Goal: Contribute content: Add original content to the website for others to see

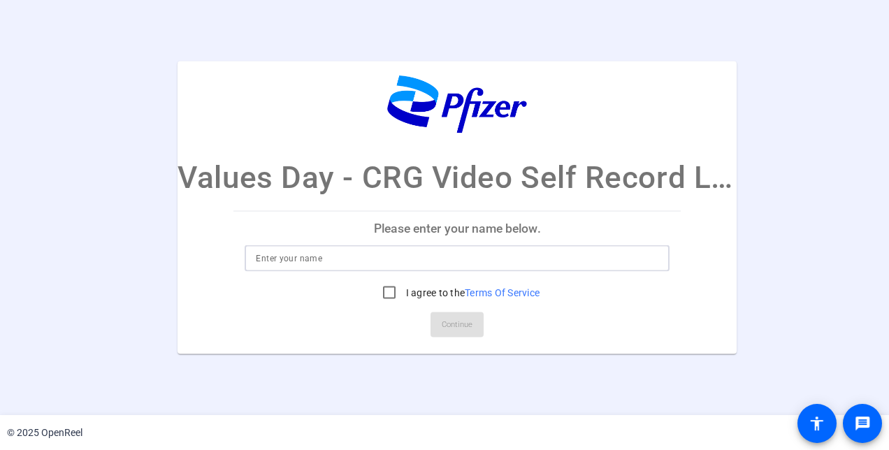
click at [459, 264] on input at bounding box center [457, 258] width 403 height 17
type input "[PERSON_NAME]"
click at [393, 291] on input "I agree to the Terms Of Service" at bounding box center [389, 292] width 28 height 28
checkbox input "true"
click at [440, 326] on span at bounding box center [457, 325] width 53 height 34
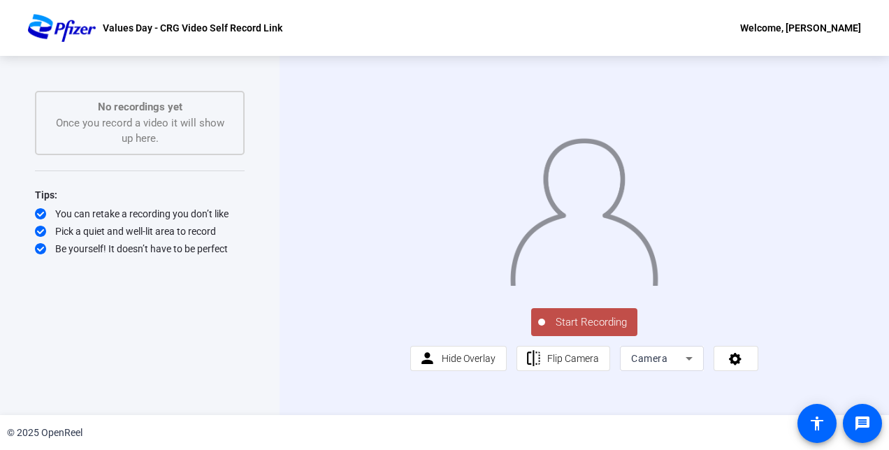
click at [569, 331] on span "Start Recording" at bounding box center [591, 323] width 92 height 16
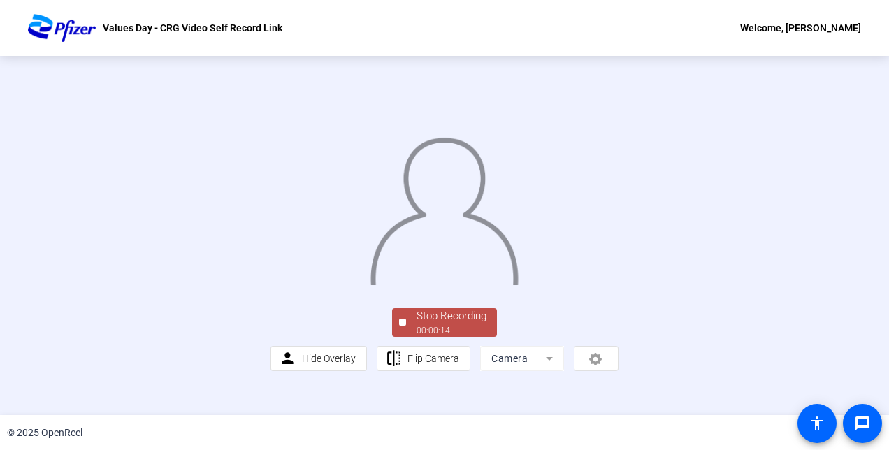
click at [442, 285] on img at bounding box center [444, 207] width 150 height 157
click at [454, 337] on div "00:00:16" at bounding box center [452, 330] width 70 height 13
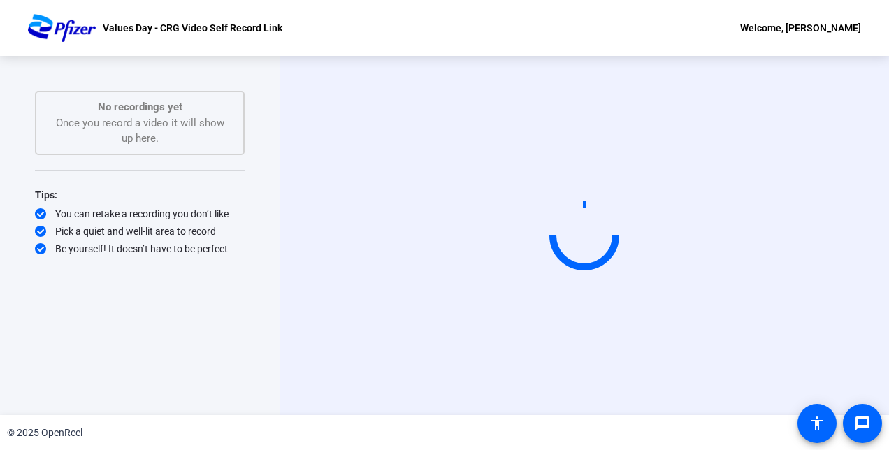
scroll to position [0, 0]
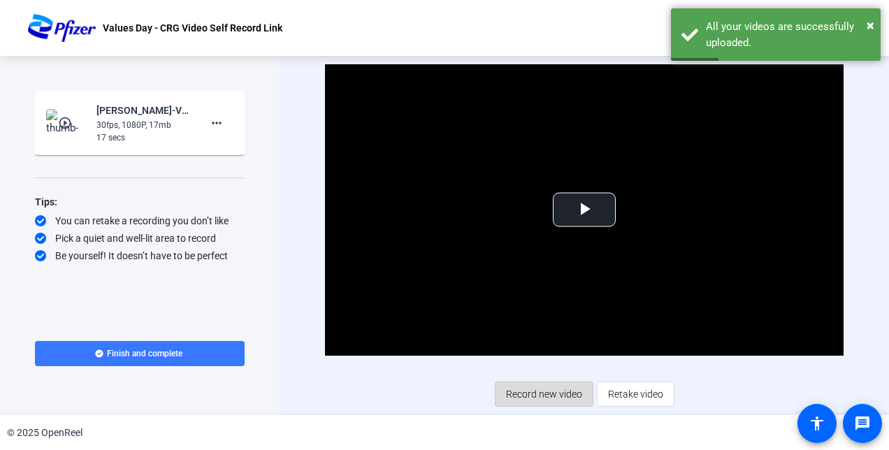
click at [529, 397] on span "Record new video" at bounding box center [544, 394] width 76 height 27
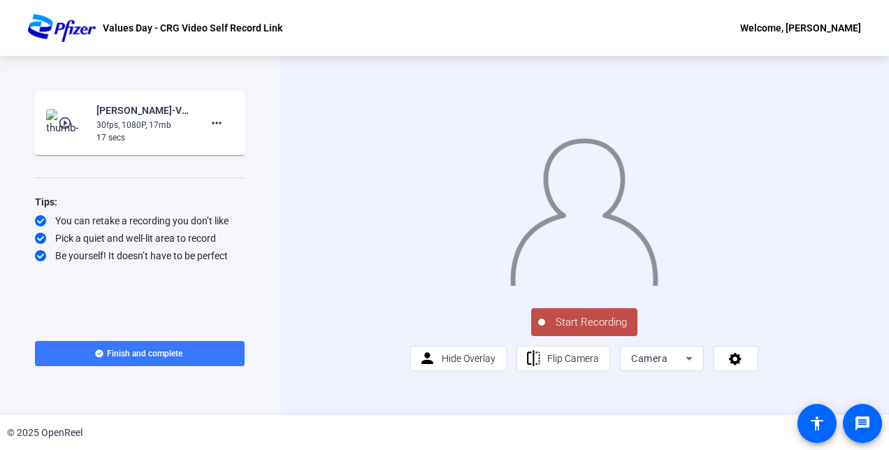
click at [851, 202] on div "Start Recording person Hide Overlay flip Flip Camera Camera" at bounding box center [584, 235] width 609 height 359
click at [565, 331] on span "Start Recording" at bounding box center [591, 323] width 92 height 16
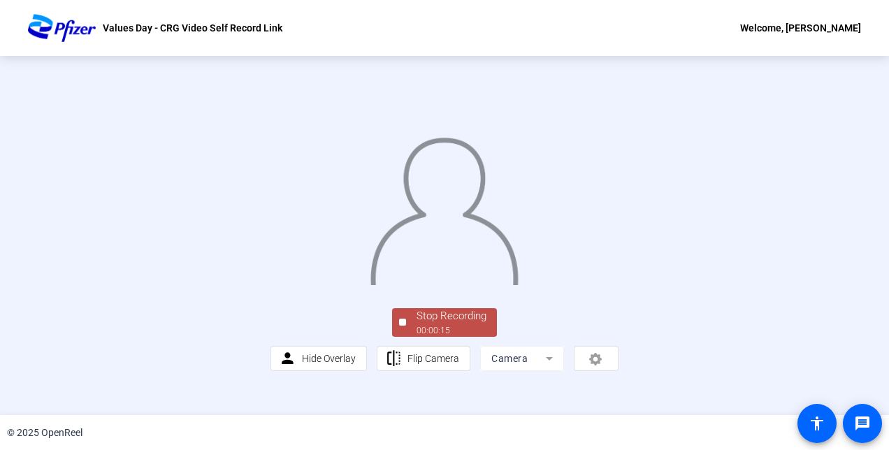
click at [519, 275] on img at bounding box center [444, 207] width 150 height 157
click at [459, 324] on div "Stop Recording" at bounding box center [452, 316] width 70 height 16
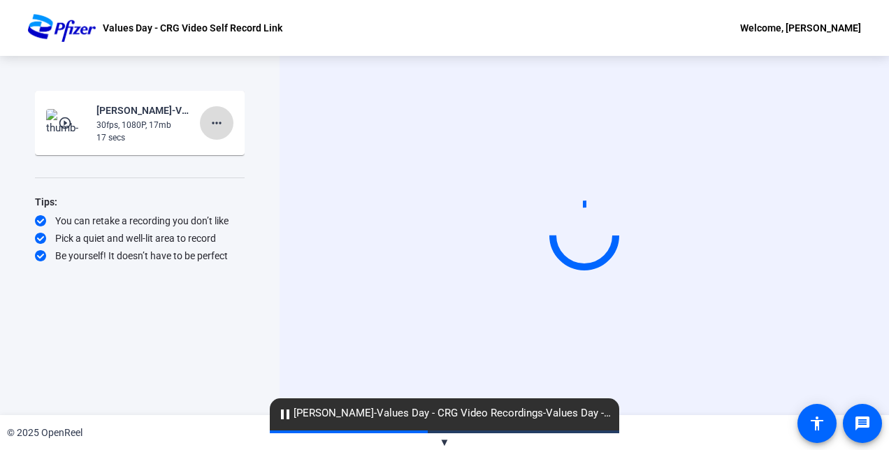
click at [214, 117] on mat-icon "more_horiz" at bounding box center [216, 123] width 17 height 17
click at [236, 147] on span "Delete clip" at bounding box center [239, 152] width 56 height 17
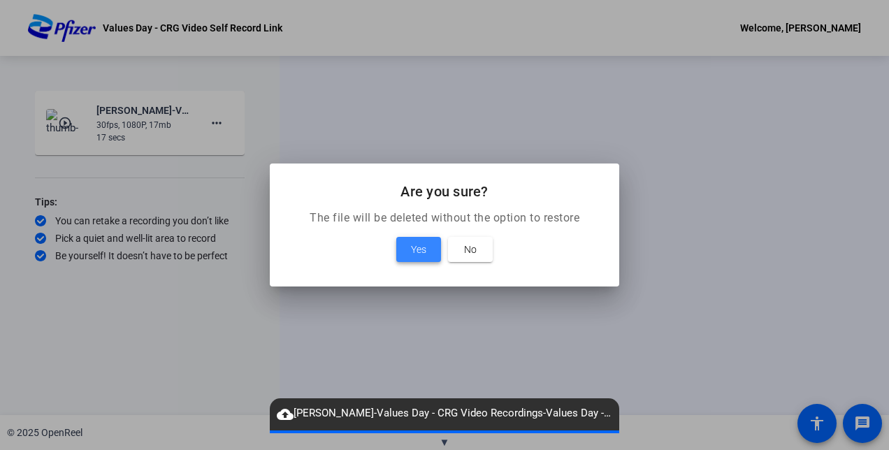
click at [411, 241] on span "Yes" at bounding box center [418, 249] width 15 height 17
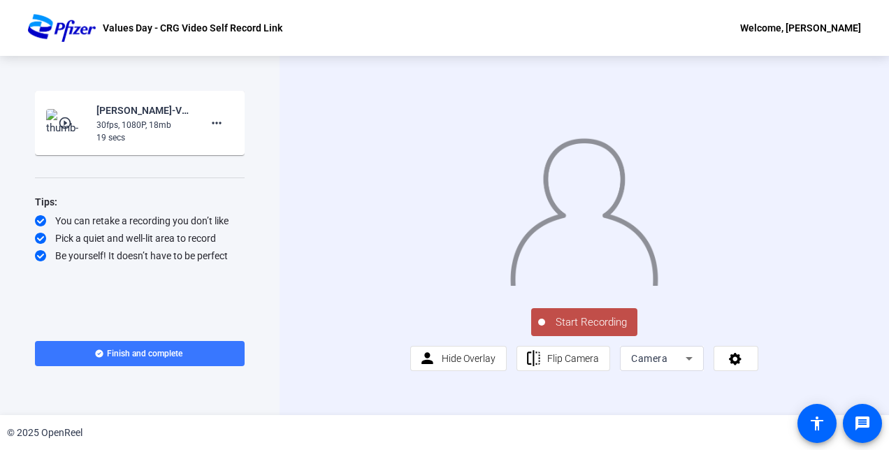
click at [73, 119] on mat-icon "play_circle_outline" at bounding box center [66, 123] width 17 height 14
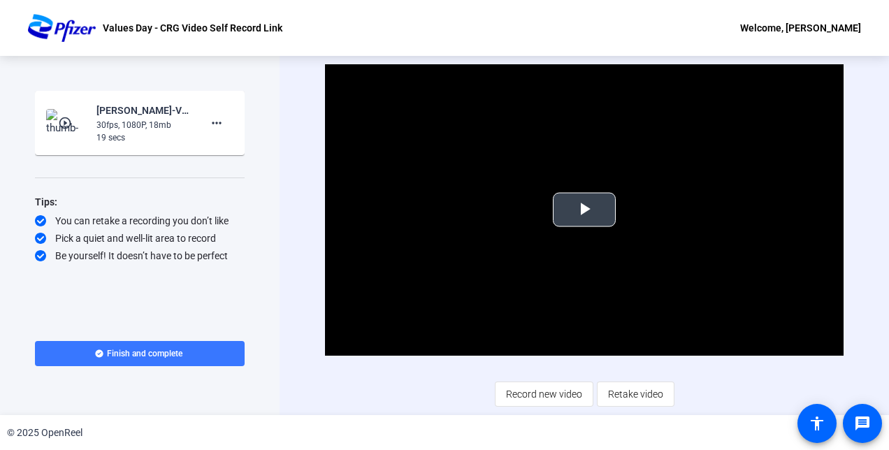
click at [553, 215] on button "Play Video" at bounding box center [584, 210] width 63 height 34
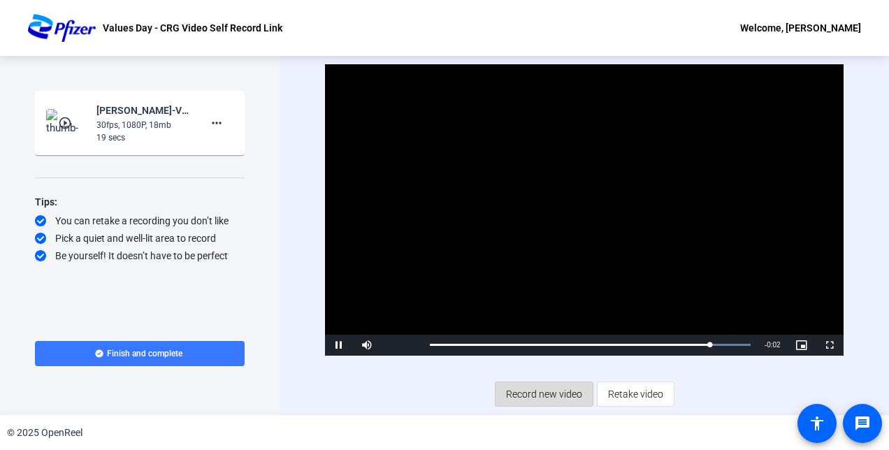
click at [549, 392] on span "Record new video" at bounding box center [544, 394] width 76 height 27
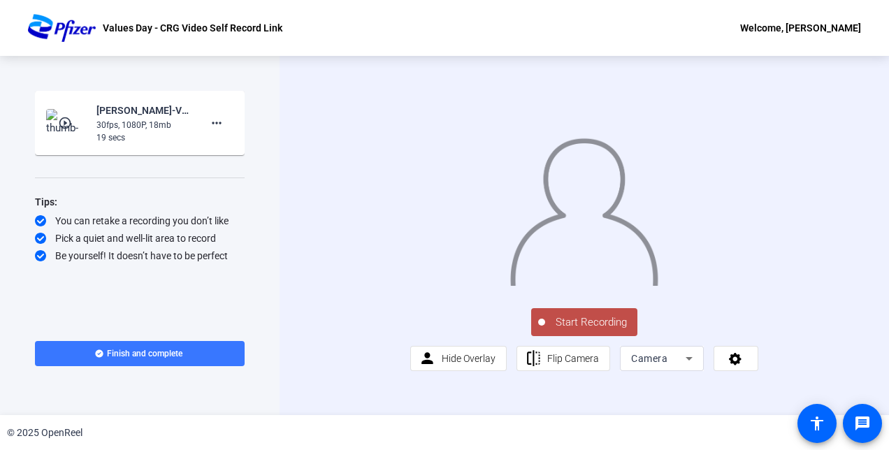
click at [577, 286] on img at bounding box center [584, 207] width 150 height 157
click at [597, 331] on span "Start Recording" at bounding box center [591, 323] width 92 height 16
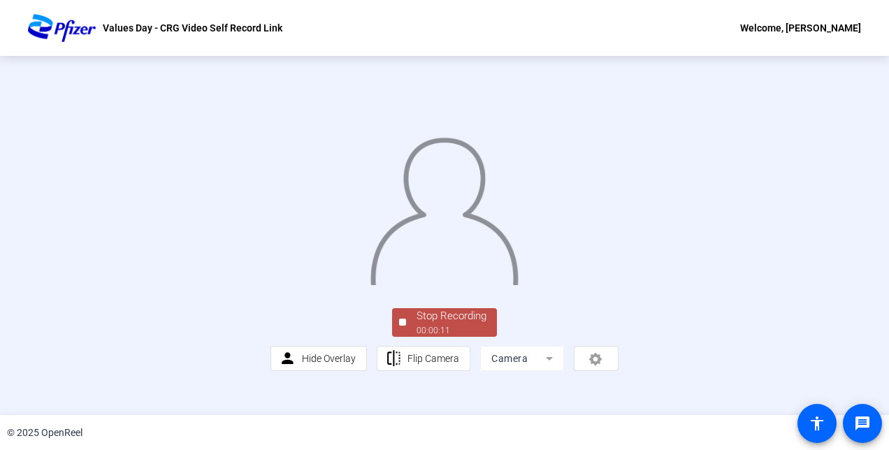
click at [426, 285] on img at bounding box center [444, 207] width 150 height 157
click at [441, 324] on div "Stop Recording" at bounding box center [452, 316] width 70 height 16
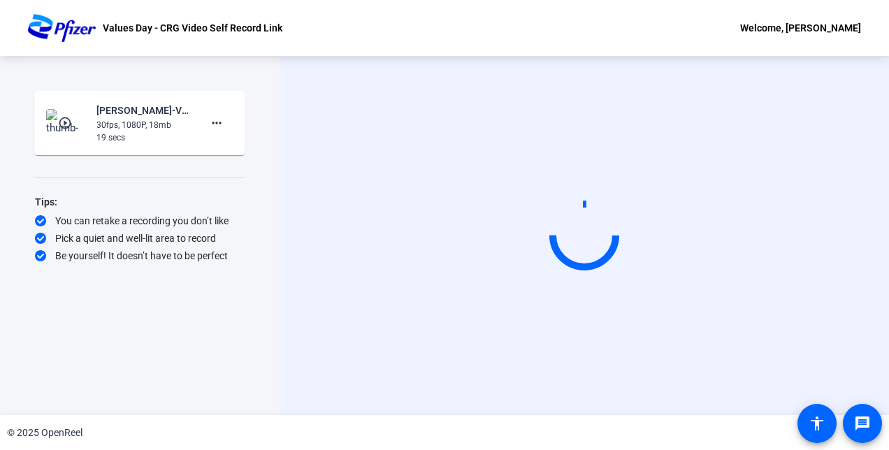
scroll to position [0, 0]
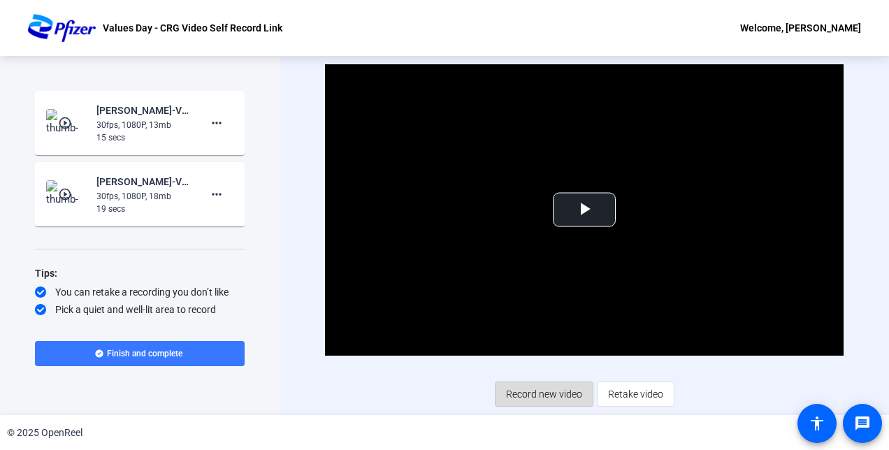
click at [565, 389] on span "Record new video" at bounding box center [544, 394] width 76 height 27
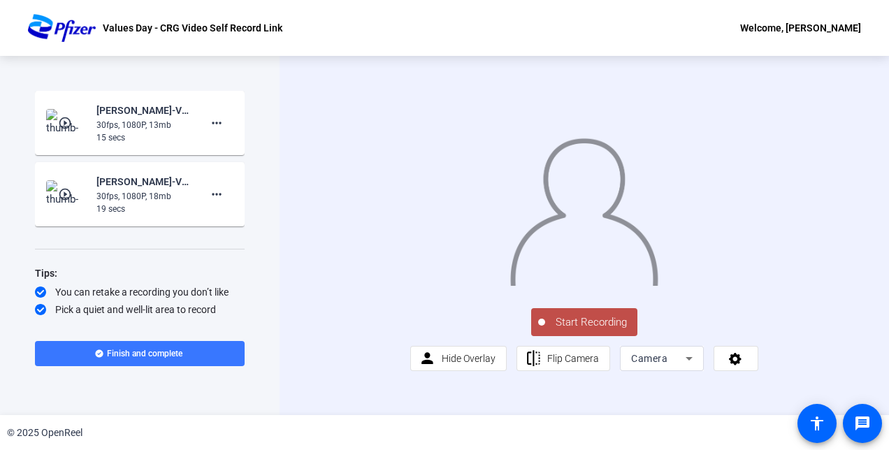
click at [584, 331] on span "Start Recording" at bounding box center [591, 323] width 92 height 16
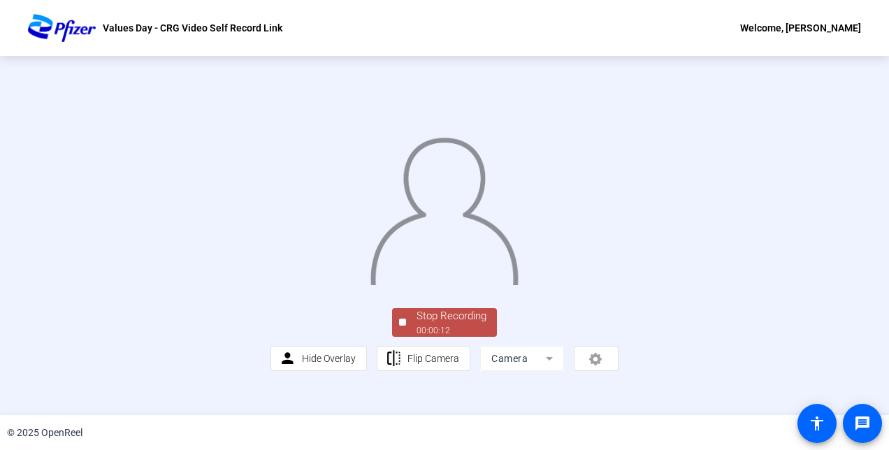
click at [518, 259] on img at bounding box center [444, 207] width 150 height 157
click at [463, 337] on div "00:00:14" at bounding box center [452, 330] width 70 height 13
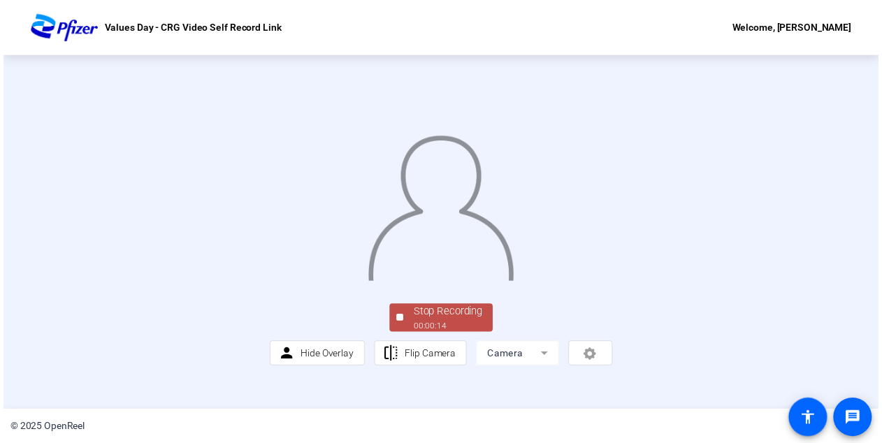
scroll to position [0, 0]
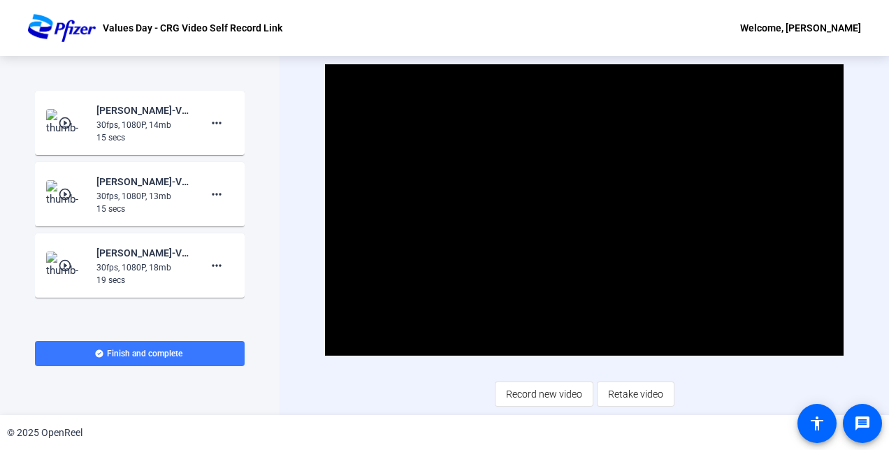
click at [63, 196] on mat-icon "play_circle_outline" at bounding box center [66, 194] width 17 height 14
click at [584, 210] on span "Video Player" at bounding box center [584, 210] width 0 height 0
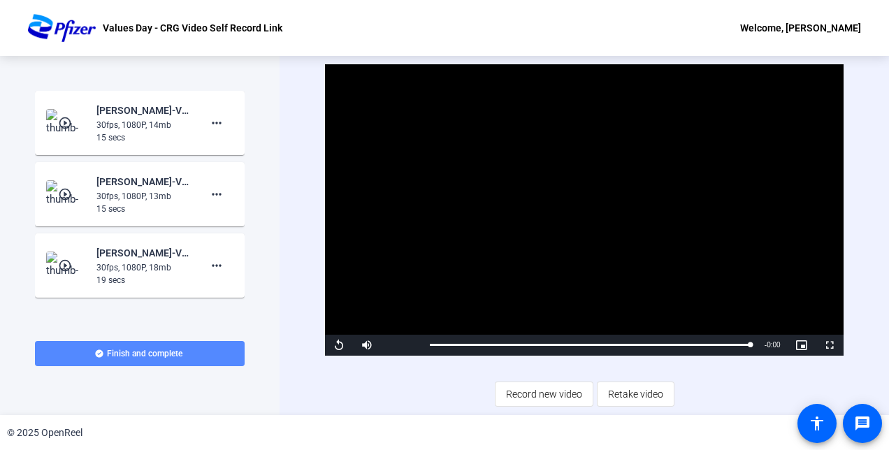
click at [196, 351] on span at bounding box center [140, 354] width 210 height 34
